Goal: Task Accomplishment & Management: Use online tool/utility

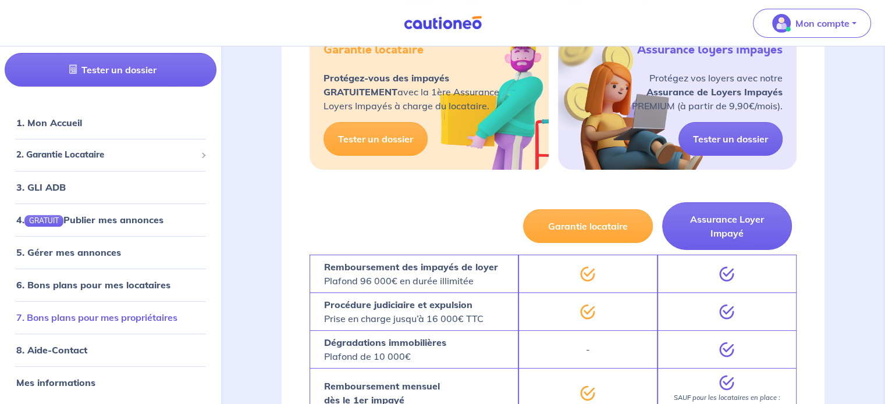
scroll to position [291, 0]
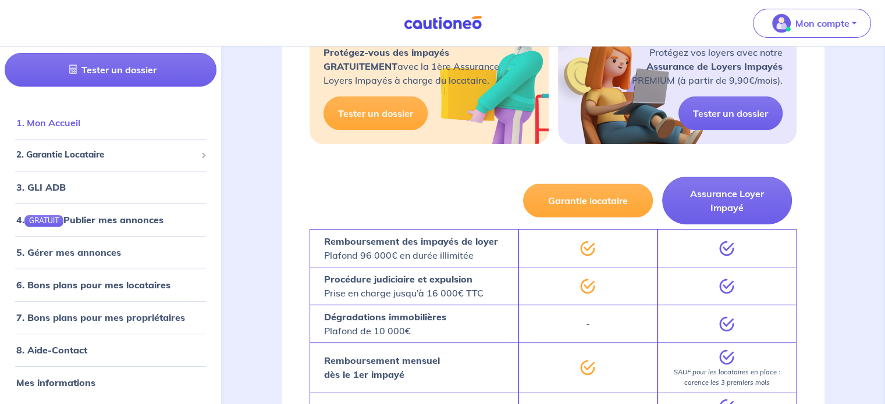
click at [48, 121] on link "1. Mon Accueil" at bounding box center [48, 123] width 64 height 12
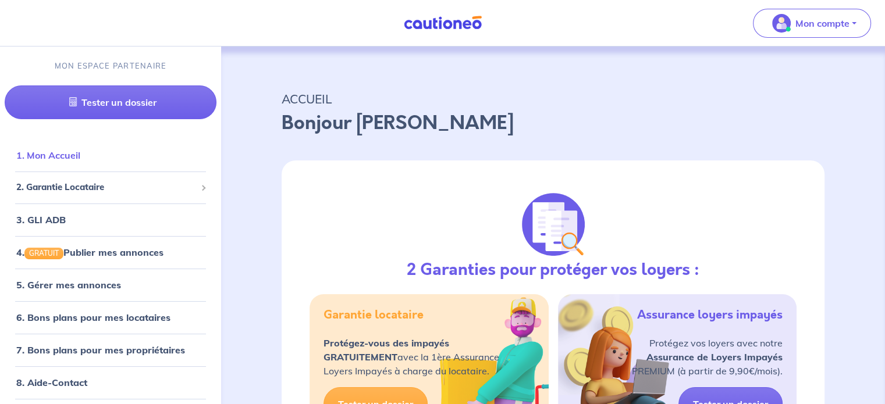
click at [77, 159] on link "1. Mon Accueil" at bounding box center [48, 155] width 64 height 12
click at [80, 149] on link "1. Mon Accueil" at bounding box center [48, 155] width 64 height 12
click at [108, 181] on span "2. Garantie Locataire" at bounding box center [106, 187] width 180 height 13
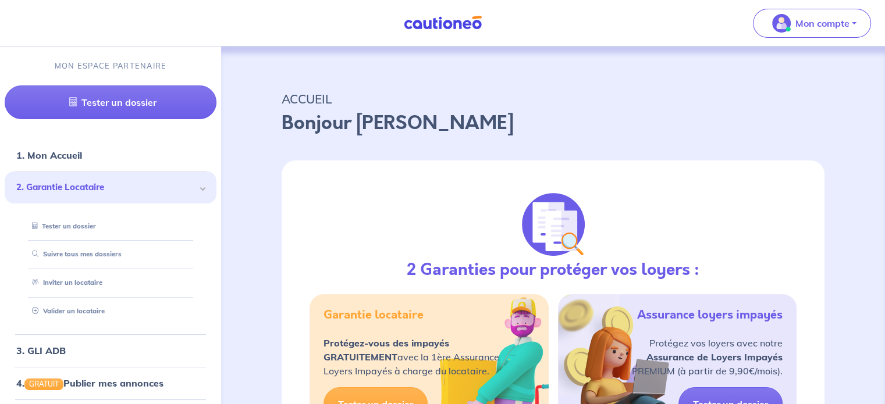
click at [185, 186] on span "2. Garantie Locataire" at bounding box center [106, 187] width 180 height 13
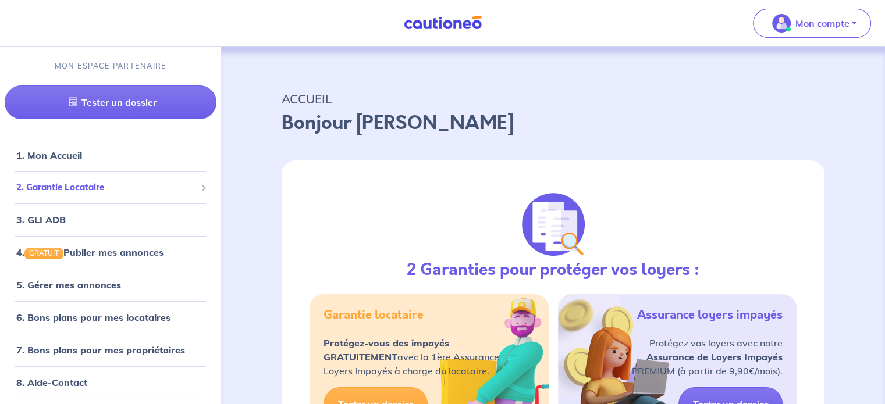
click at [185, 186] on span "2. Garantie Locataire" at bounding box center [106, 187] width 180 height 13
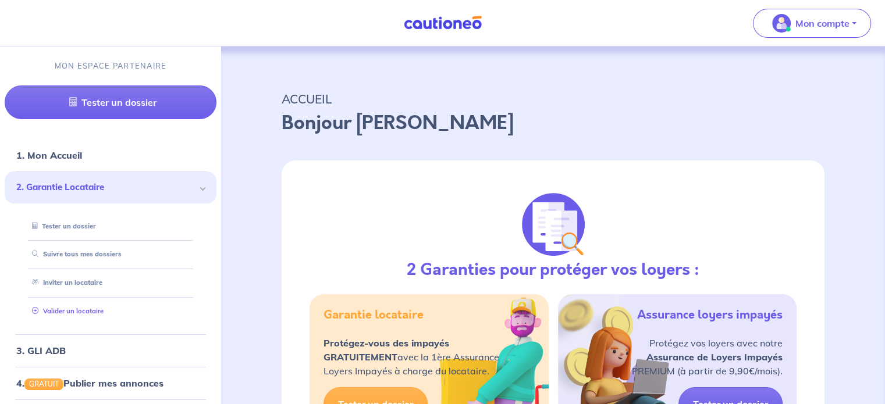
click at [88, 309] on link "Valider un locataire" at bounding box center [65, 311] width 76 height 8
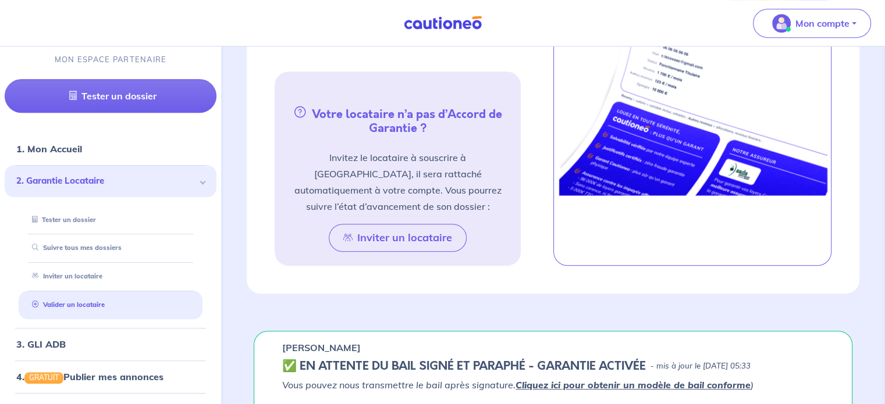
scroll to position [241, 0]
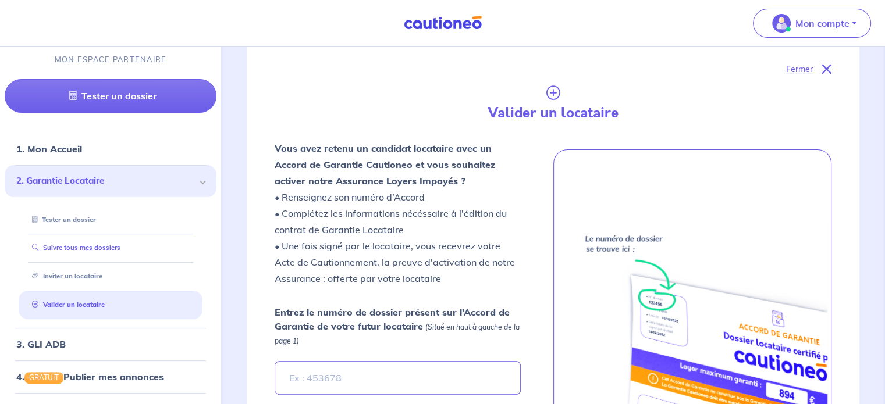
click at [77, 250] on link "Suivre tous mes dossiers" at bounding box center [73, 248] width 93 height 8
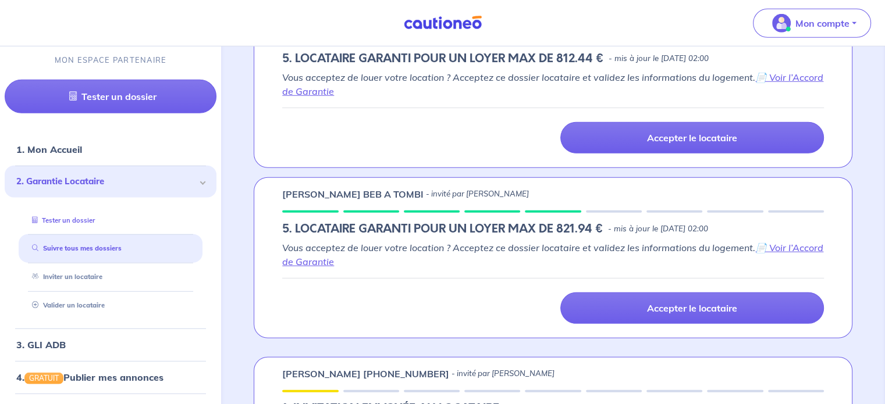
scroll to position [3047, 0]
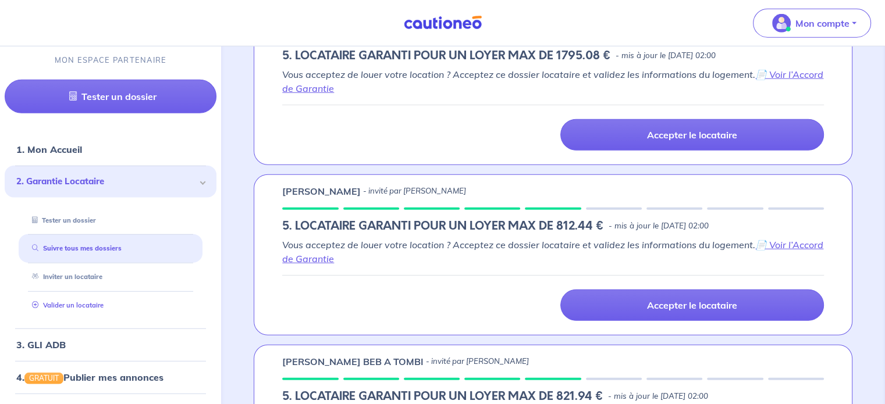
click at [78, 302] on link "Valider un locataire" at bounding box center [65, 305] width 76 height 8
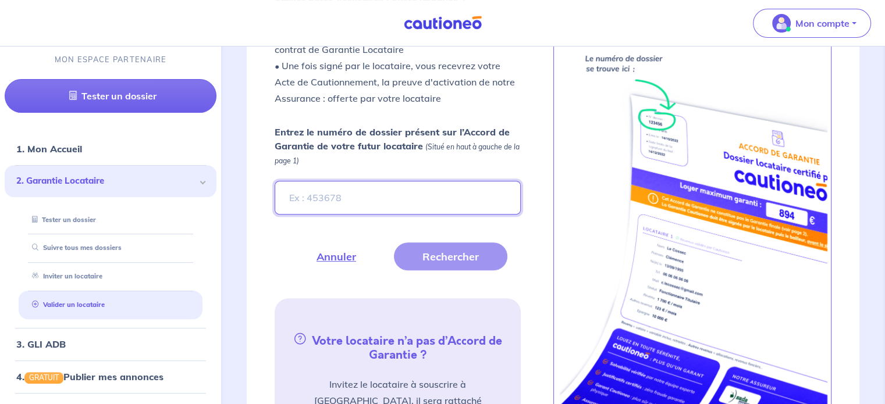
scroll to position [415, 0]
